Goal: Task Accomplishment & Management: Use online tool/utility

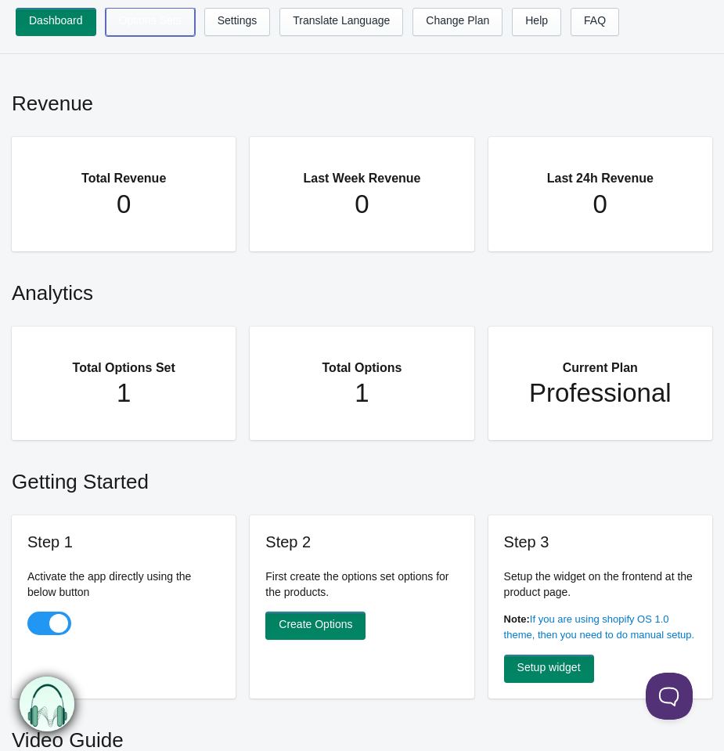
click at [160, 28] on link "Options Sets" at bounding box center [150, 22] width 89 height 28
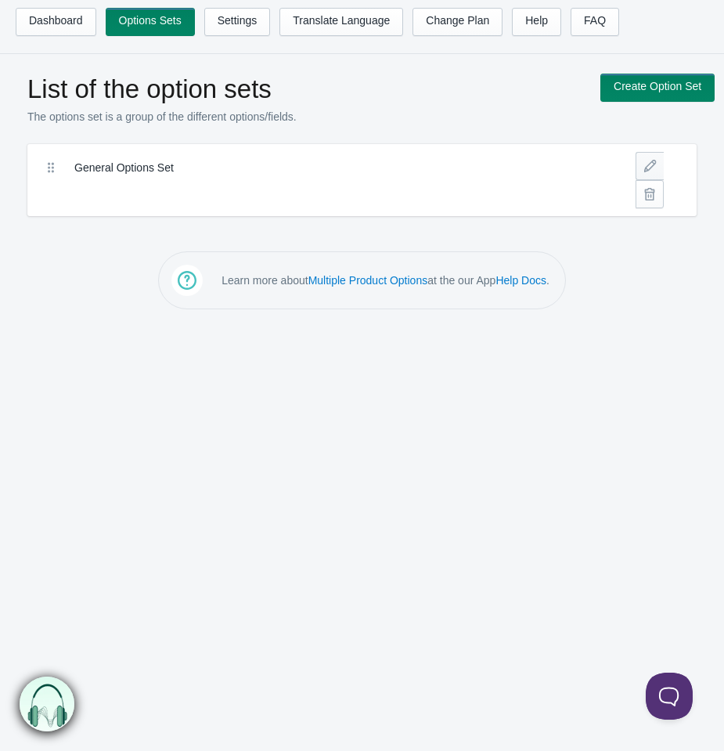
click at [654, 157] on link at bounding box center [650, 166] width 28 height 28
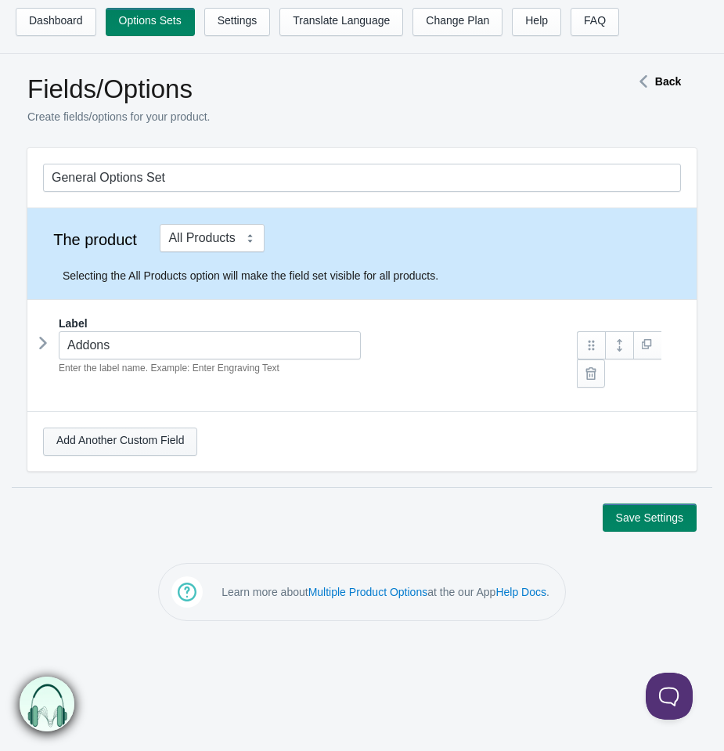
click at [114, 444] on link "Add Another Custom Field" at bounding box center [120, 442] width 154 height 28
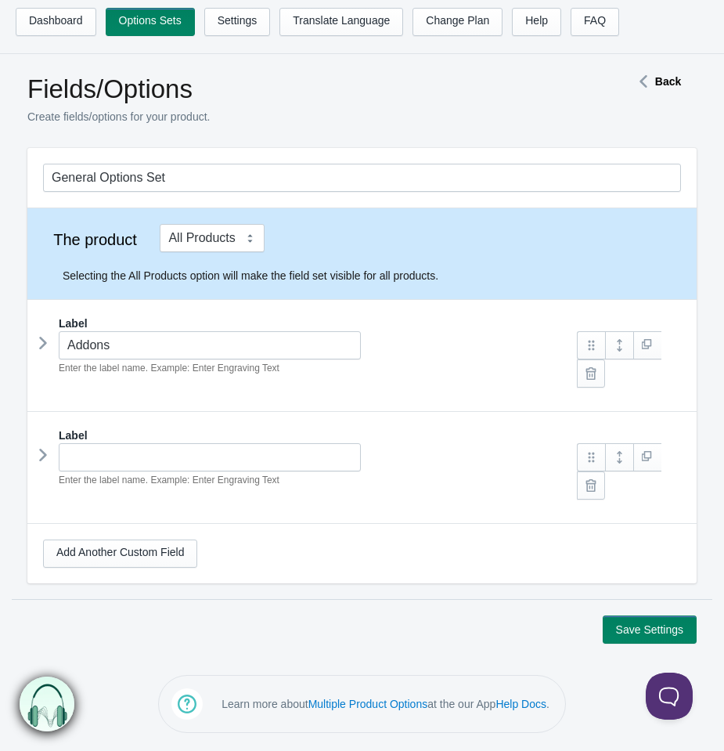
click at [618, 455] on link at bounding box center [619, 457] width 28 height 28
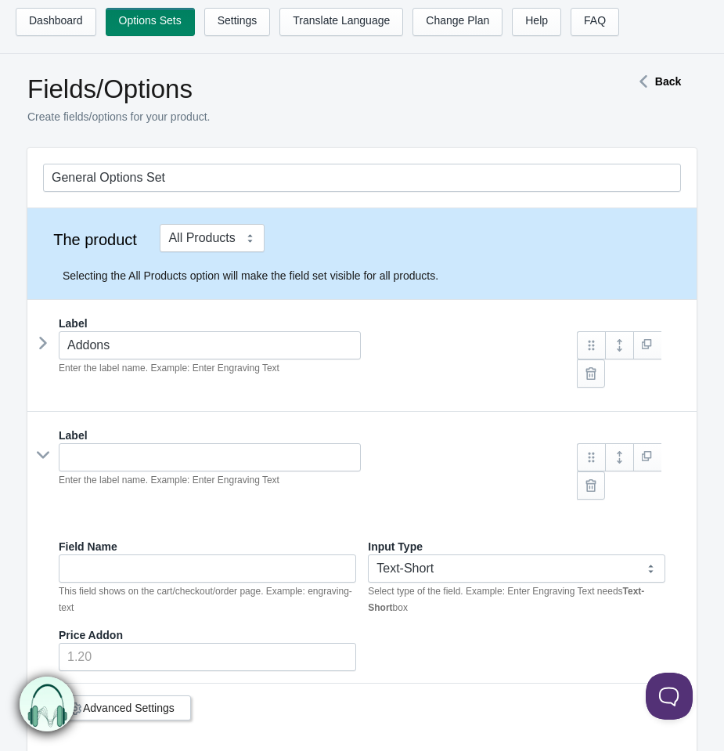
click at [623, 343] on link at bounding box center [619, 345] width 28 height 28
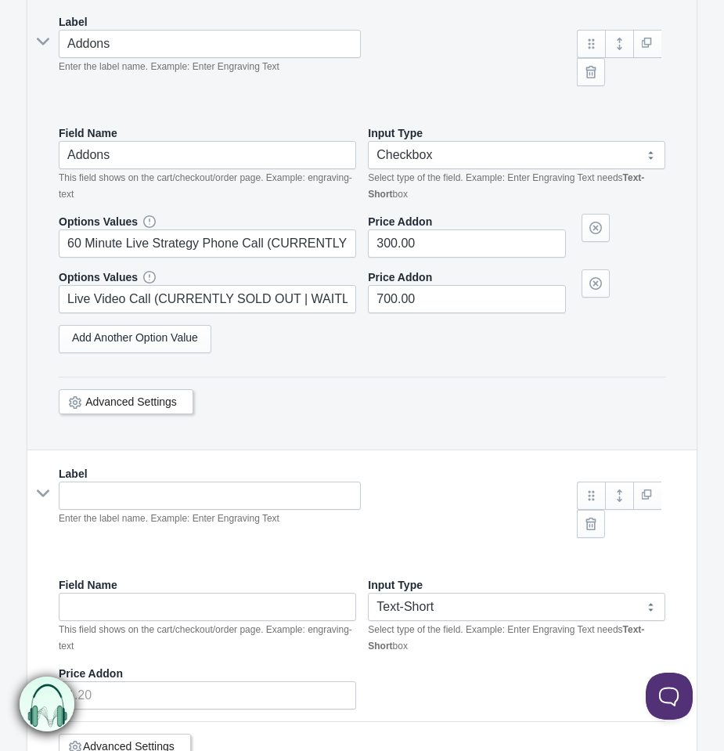
scroll to position [486, 0]
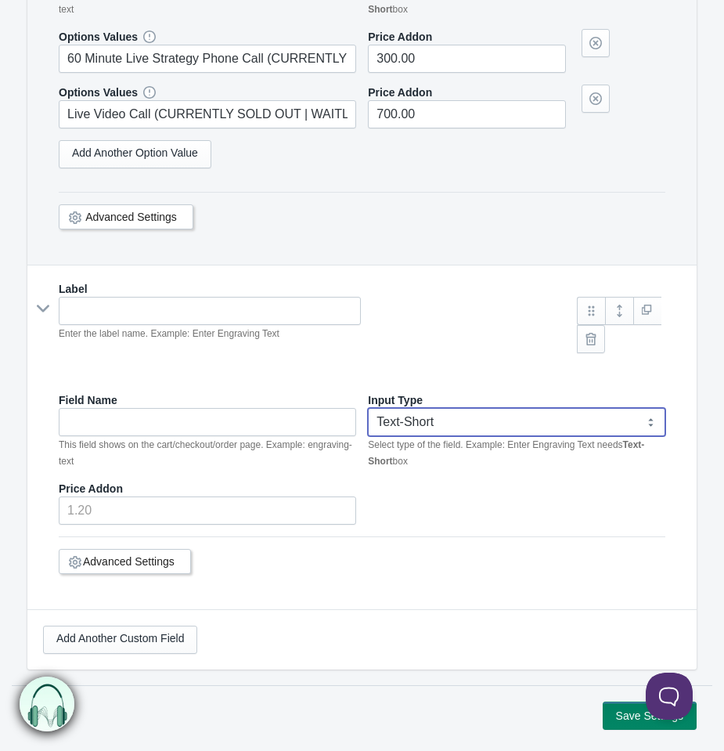
click at [445, 410] on select "Text-Short Text-Long Radio button Drop-down select Image Checkbox Datepicker" at bounding box center [517, 422] width 298 height 28
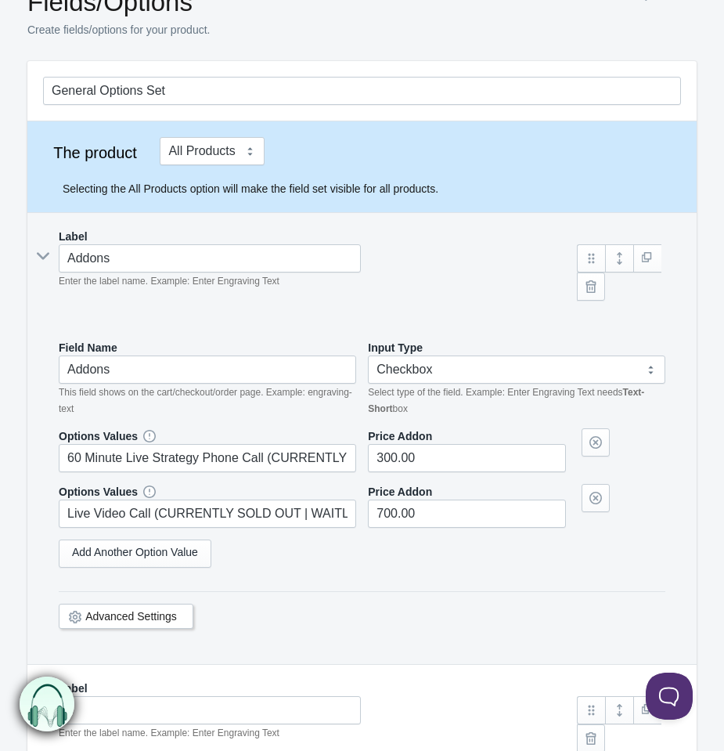
scroll to position [0, 0]
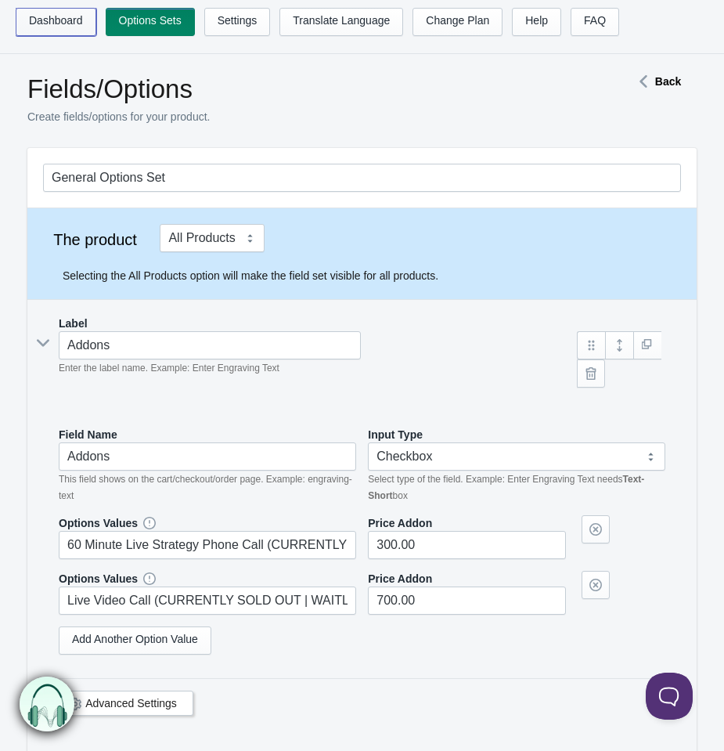
click at [77, 35] on link "Dashboard" at bounding box center [56, 22] width 81 height 28
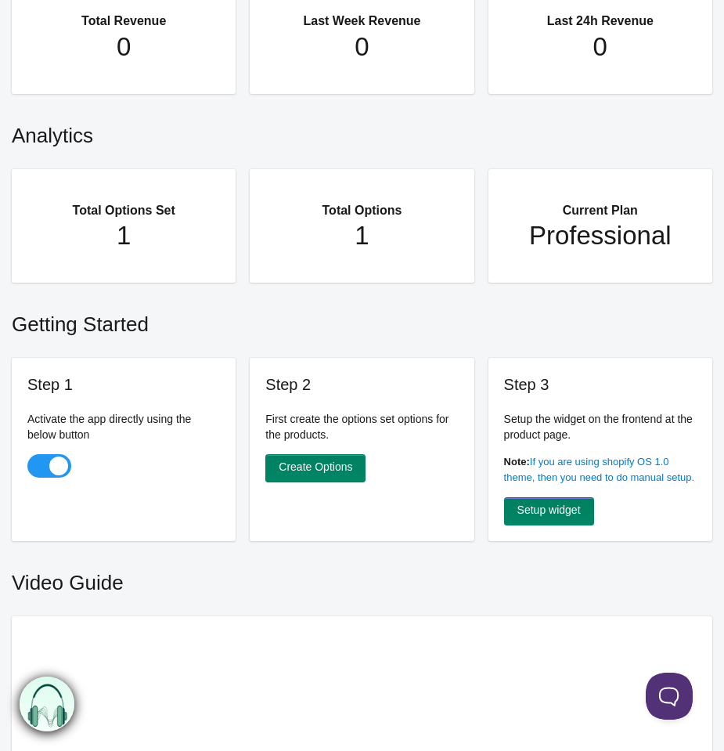
scroll to position [176, 0]
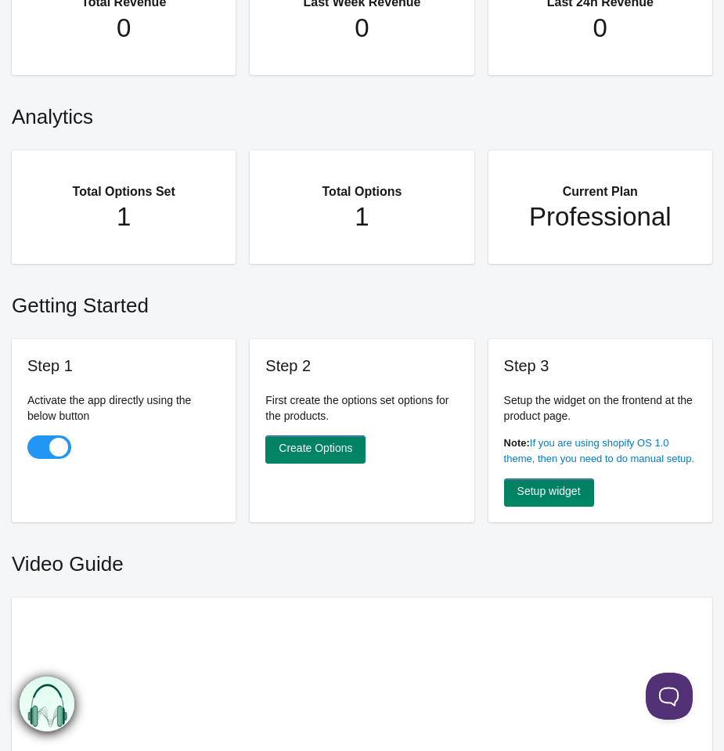
click at [40, 440] on span at bounding box center [49, 446] width 44 height 23
click at [29, 448] on input "checkbox" at bounding box center [28, 449] width 2 height 2
checkbox input "false"
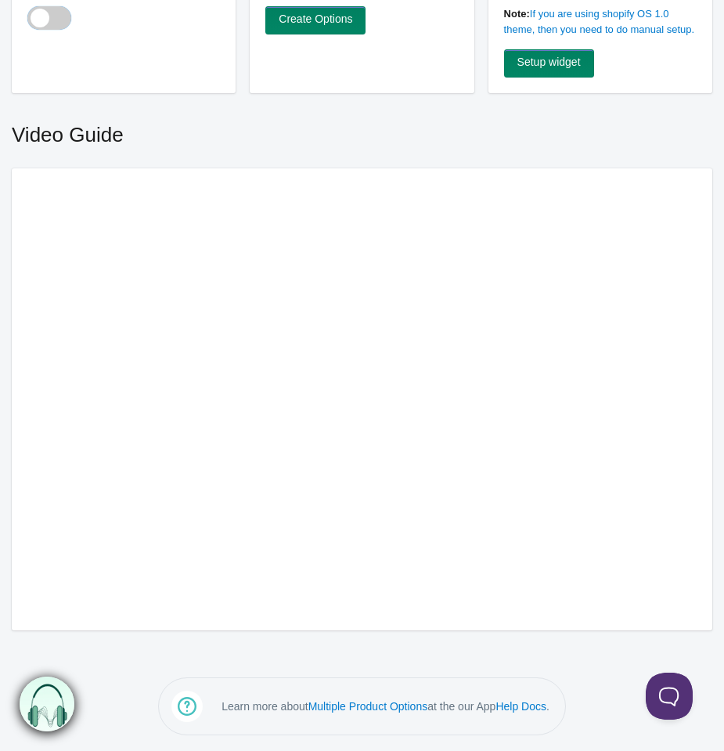
scroll to position [0, 0]
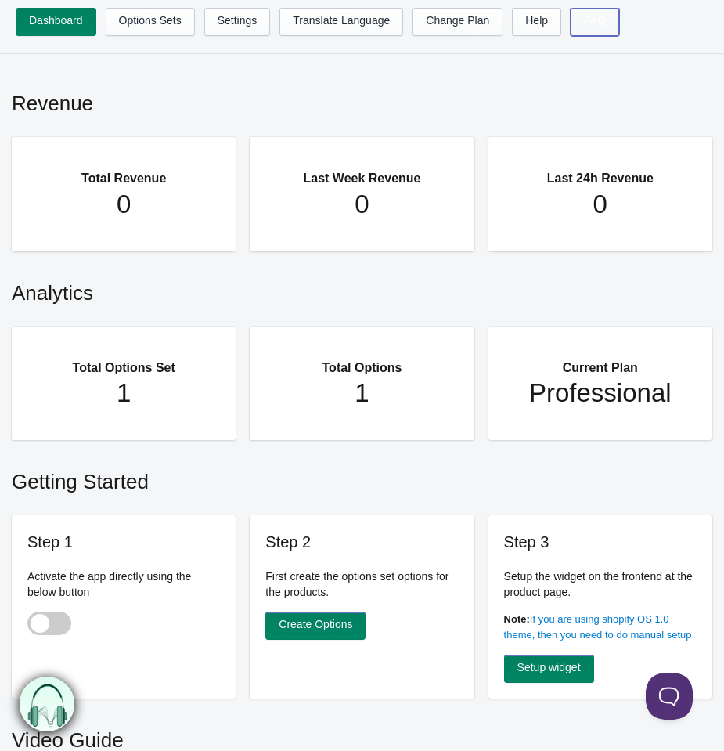
click at [612, 18] on link "FAQ" at bounding box center [595, 22] width 49 height 28
